Goal: Browse casually

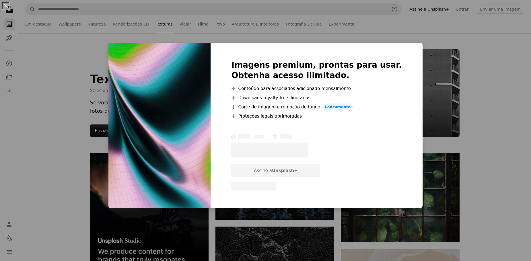
scroll to position [1834, 0]
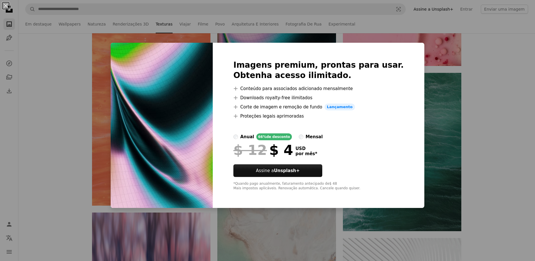
click at [87, 103] on div "An X shape Imagens premium, prontas para usar. Obtenha acesso ilimitado. A plus…" at bounding box center [267, 130] width 535 height 261
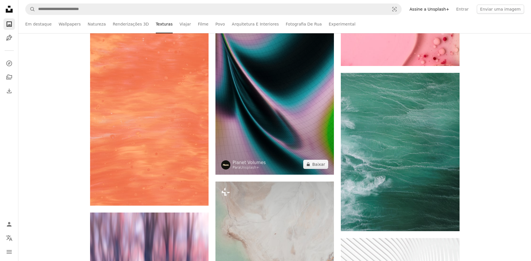
click at [256, 113] on img at bounding box center [274, 88] width 118 height 171
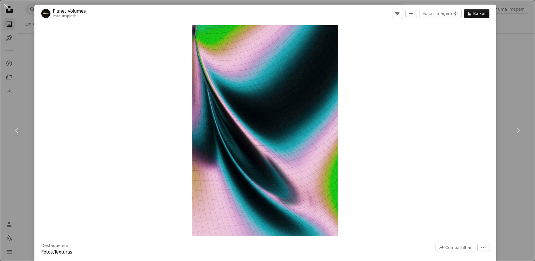
click at [466, 1] on div "An X shape Chevron left Chevron right Planet Volumes Para Unsplash+ A heart A p…" at bounding box center [267, 130] width 535 height 261
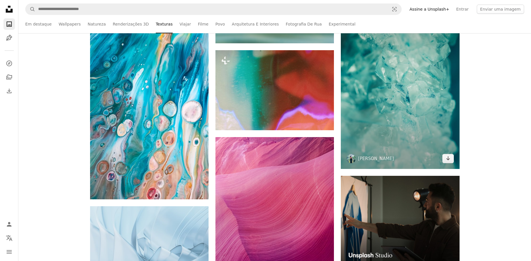
scroll to position [2379, 0]
